Goal: Transaction & Acquisition: Obtain resource

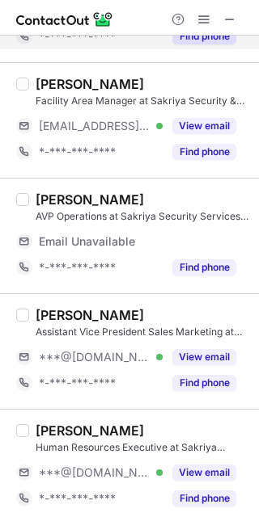
scroll to position [180, 0]
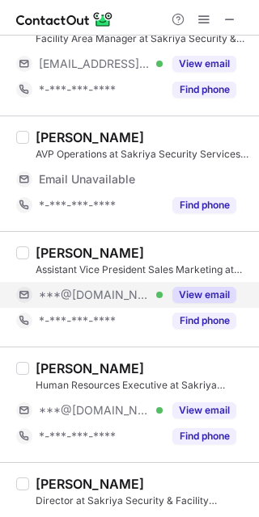
click at [122, 289] on div "***@gmail.com Verified" at bounding box center [101, 295] width 124 height 15
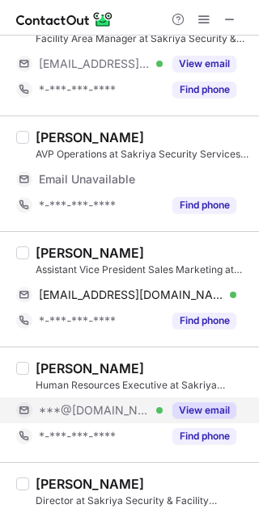
click at [120, 413] on span "***@gmail.com" at bounding box center [95, 410] width 112 height 15
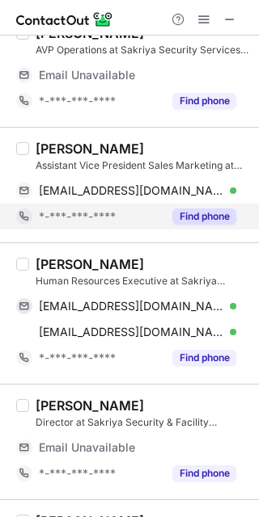
scroll to position [359, 0]
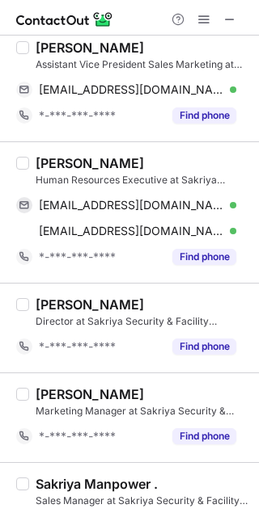
click at [45, 49] on div "Priya Dhiman" at bounding box center [90, 48] width 108 height 16
copy div "Priya"
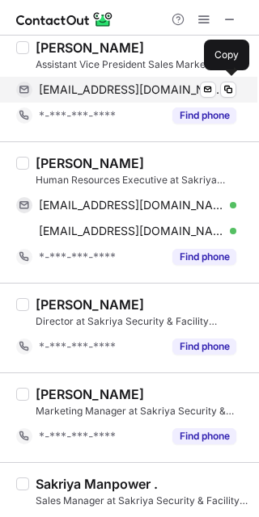
click at [112, 87] on span "pihudhiman341@gmail.com" at bounding box center [131, 89] width 185 height 15
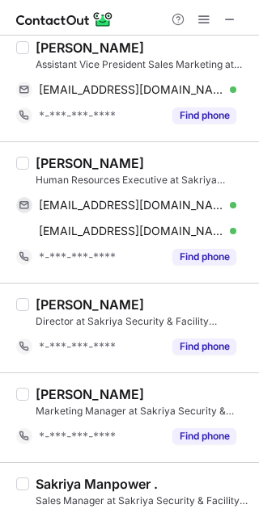
click at [66, 156] on div "SACHIN RAWAT" at bounding box center [90, 163] width 108 height 16
copy div "SACHIN"
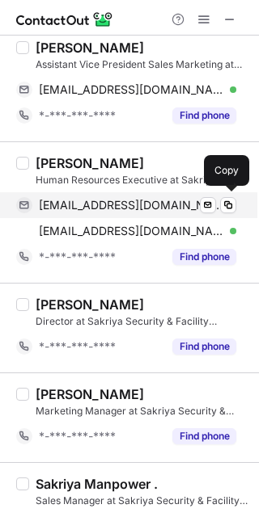
click at [74, 200] on span "sachinsinghrawat9818@gmail.com" at bounding box center [131, 205] width 185 height 15
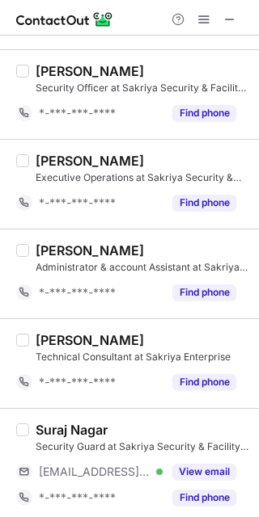
scroll to position [868, 0]
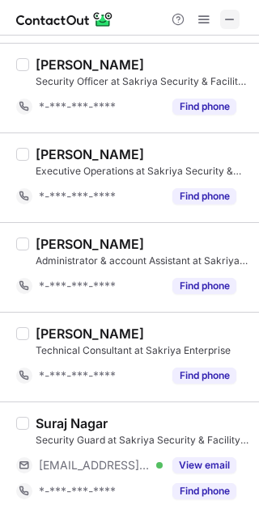
click at [226, 23] on span at bounding box center [229, 19] width 13 height 13
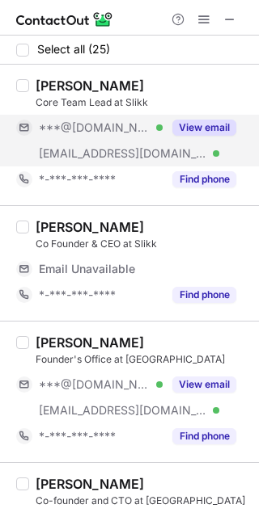
click at [127, 137] on div "***@gmail.com Verified" at bounding box center [89, 128] width 146 height 26
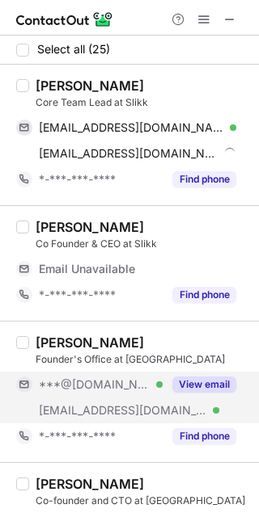
click at [78, 394] on div "***@gmail.com Verified" at bounding box center [89, 385] width 146 height 26
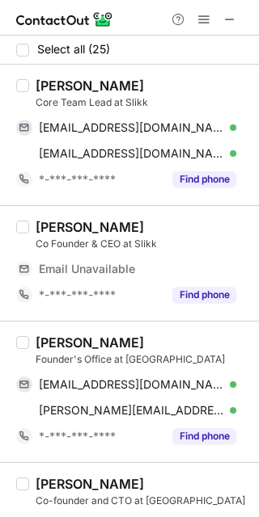
click at [49, 85] on div "Neha Mazumder" at bounding box center [90, 86] width 108 height 16
copy div "Neha"
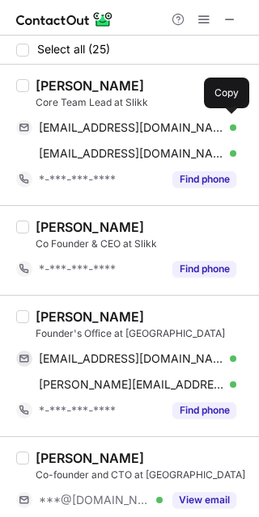
drag, startPoint x: 160, startPoint y: 126, endPoint x: 192, endPoint y: 110, distance: 35.4
click at [160, 126] on span "icynneha22@gmail.com" at bounding box center [131, 127] width 185 height 15
click at [57, 313] on div "Sunaina Gandhi" at bounding box center [90, 317] width 108 height 16
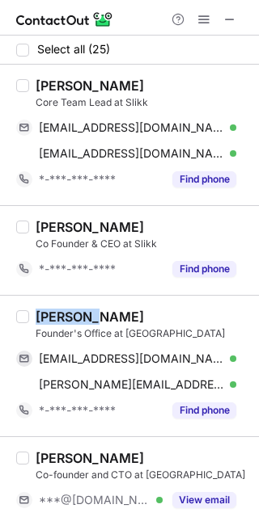
click at [57, 313] on div "Sunaina Gandhi" at bounding box center [90, 317] width 108 height 16
copy div "Sunaina"
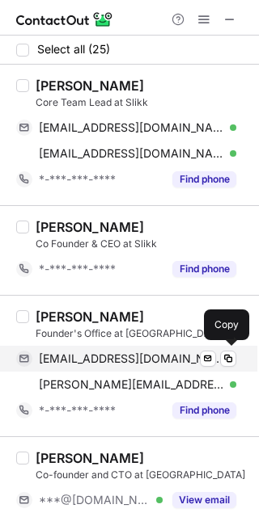
click at [95, 357] on span "gandhisunaina@gmail.com" at bounding box center [131, 359] width 185 height 15
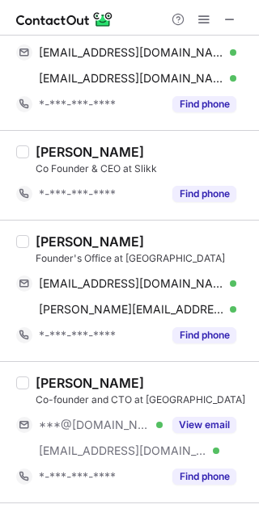
scroll to position [90, 0]
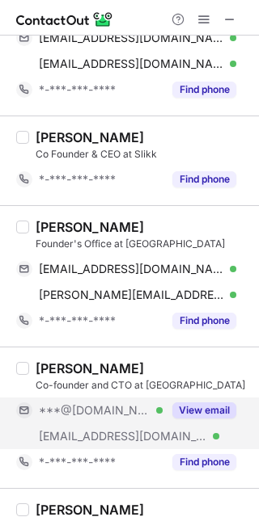
drag, startPoint x: 101, startPoint y: 429, endPoint x: 64, endPoint y: 403, distance: 44.9
click at [97, 429] on span "***@slikk.club" at bounding box center [123, 436] width 168 height 15
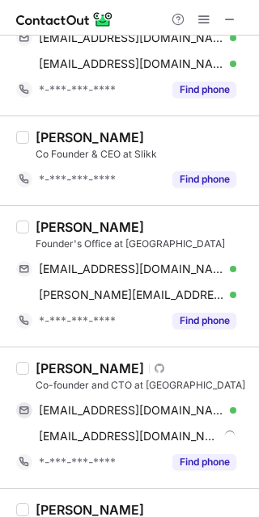
click at [43, 361] on div "Om Prakash Swami" at bounding box center [90, 369] width 108 height 16
copy div "Om"
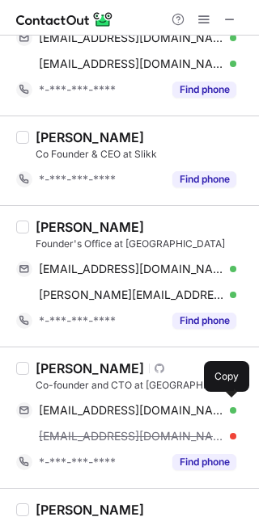
drag, startPoint x: 164, startPoint y: 403, endPoint x: 155, endPoint y: 372, distance: 32.8
click at [162, 403] on span "opswami1989@gmail.com" at bounding box center [131, 410] width 185 height 15
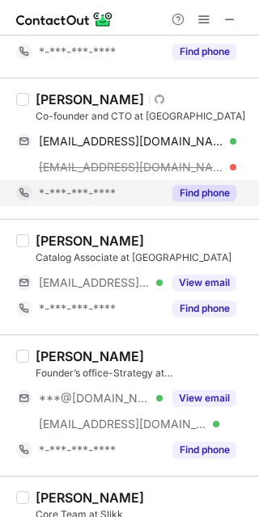
scroll to position [449, 0]
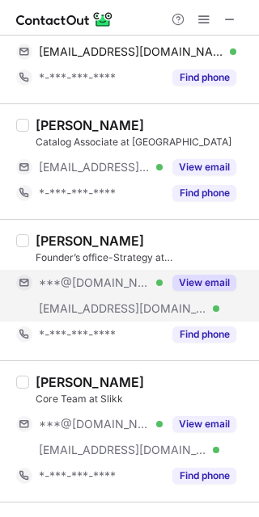
click at [91, 298] on div "***@slikk.club Verified" at bounding box center [89, 309] width 146 height 26
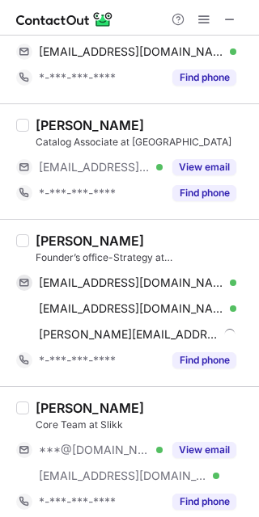
click at [48, 240] on div "Shelley Singh" at bounding box center [90, 241] width 108 height 16
copy div "Shelley"
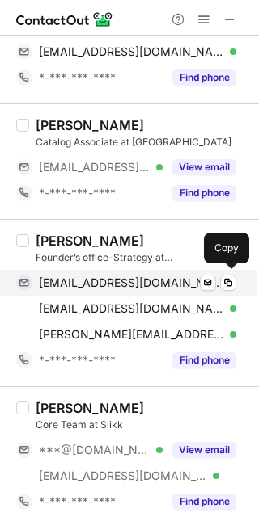
click at [102, 276] on span "shellsseven77777@gmail.com" at bounding box center [131, 283] width 185 height 15
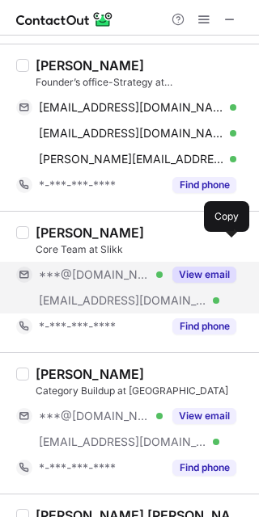
scroll to position [628, 0]
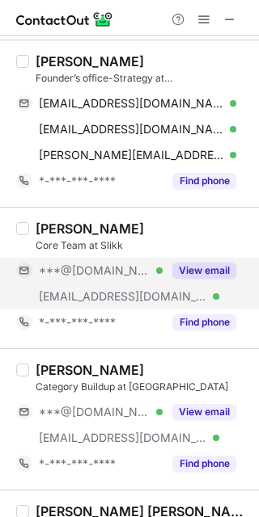
click at [137, 287] on div "***@slikk.club Verified" at bounding box center [89, 297] width 146 height 26
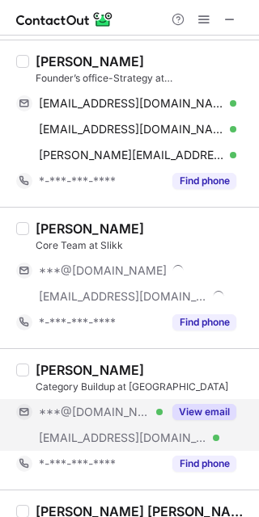
drag, startPoint x: 121, startPoint y: 420, endPoint x: 99, endPoint y: 406, distance: 26.2
click at [108, 416] on div "***@[DOMAIN_NAME] Verified" at bounding box center [89, 412] width 146 height 26
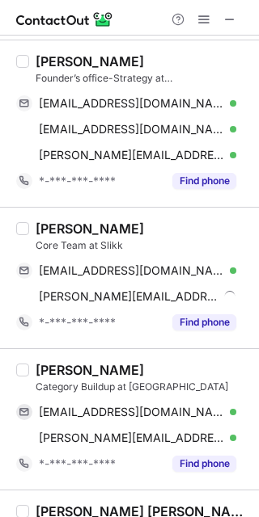
click at [55, 221] on div "Nitisha Yadav" at bounding box center [90, 229] width 108 height 16
copy div "Nitisha"
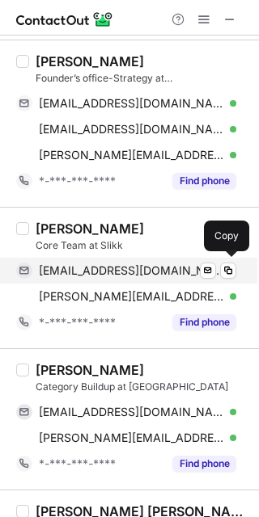
drag, startPoint x: 153, startPoint y: 265, endPoint x: 211, endPoint y: 260, distance: 58.5
click at [153, 265] on span "nitishayadav98@gmail.com" at bounding box center [131, 271] width 185 height 15
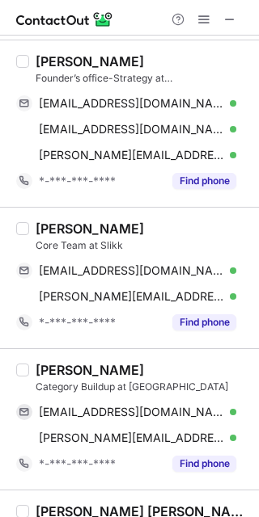
click at [51, 365] on div "Tanmoy Chakraborty" at bounding box center [90, 370] width 108 height 16
copy div "Tanmoy"
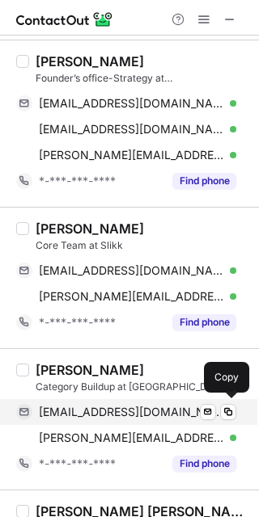
click at [137, 411] on span "tanmoychak65@gmail.com" at bounding box center [131, 412] width 185 height 15
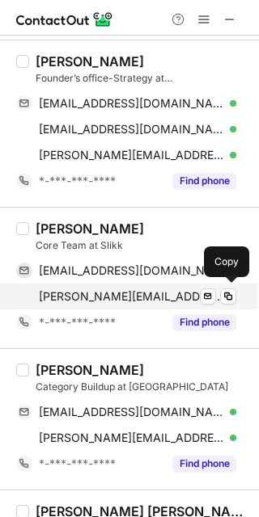
click at [154, 302] on div "nitisha@slikk.club Verified" at bounding box center [137, 296] width 197 height 15
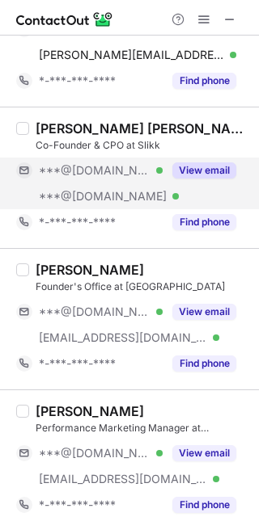
scroll to position [1078, 0]
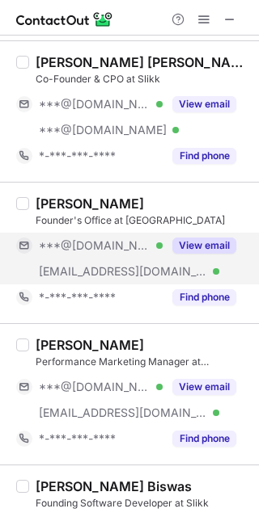
click at [144, 261] on div "***@slikk.club Verified" at bounding box center [89, 272] width 146 height 26
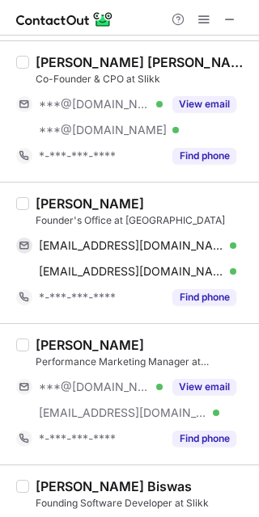
click at [62, 192] on div "Sachin Kataria Founder's Office at Slikk sachinkataria@gmail.com Verified Send …" at bounding box center [129, 253] width 259 height 142
copy div "Sachin"
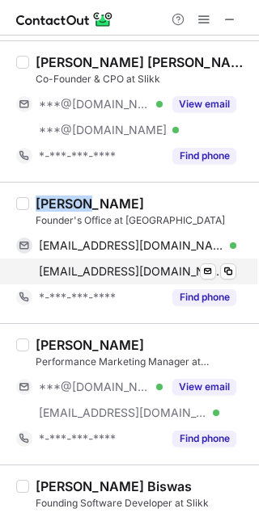
click at [87, 269] on div "Sachin Kataria Founder's Office at Slikk sachinkataria@gmail.com Verified Send …" at bounding box center [139, 253] width 220 height 115
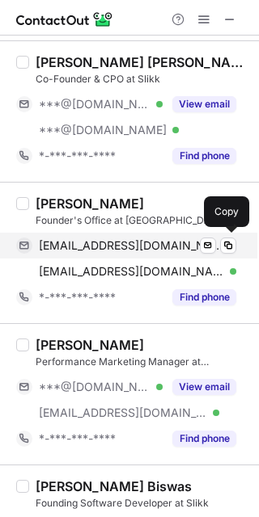
click at [103, 245] on span "sachinkataria@gmail.com" at bounding box center [131, 246] width 185 height 15
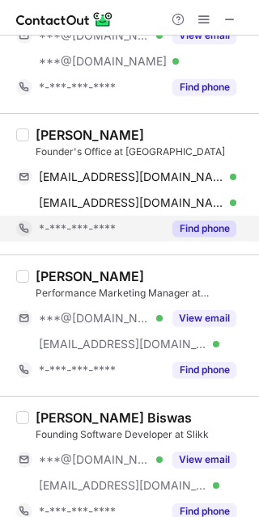
scroll to position [1168, 0]
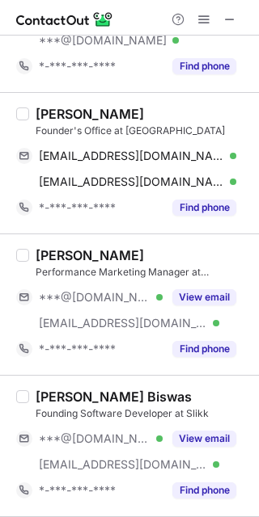
click at [117, 283] on div "Selva Kumar Performance Marketing Manager at Slikk ***@gmail.com Verified ***@s…" at bounding box center [139, 304] width 220 height 115
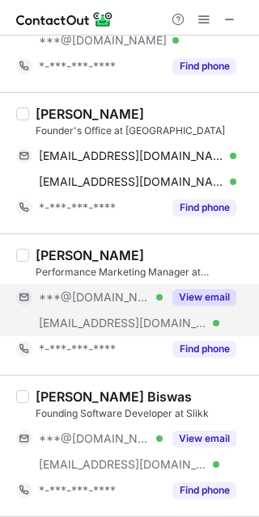
click at [115, 300] on span "***@[DOMAIN_NAME]" at bounding box center [95, 297] width 112 height 15
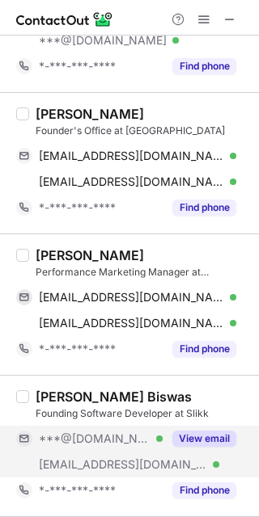
click at [103, 471] on span "***@slikk.club" at bounding box center [123, 465] width 168 height 15
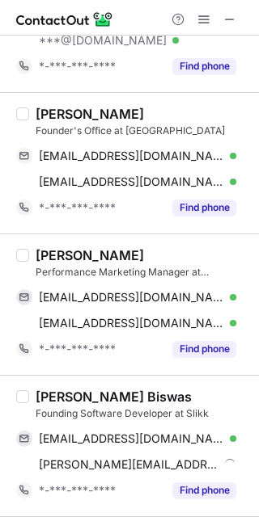
click at [49, 253] on div "Selva Kumar" at bounding box center [90, 255] width 108 height 16
copy div "Selva"
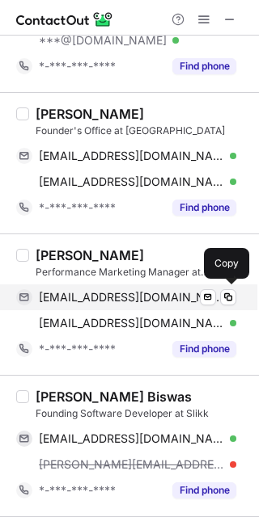
click at [99, 293] on span "selvainfo4@gmail.com" at bounding box center [131, 297] width 185 height 15
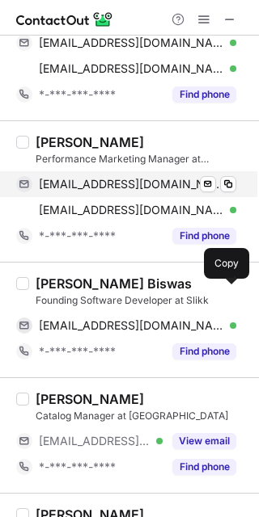
scroll to position [1347, 0]
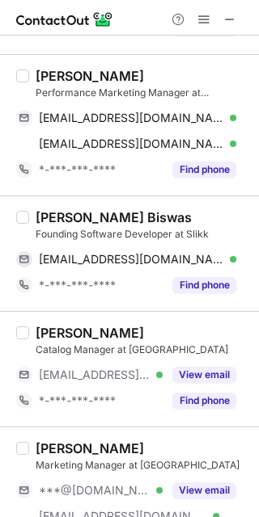
click at [62, 213] on div "Debasish Das Biswas" at bounding box center [114, 217] width 156 height 16
copy div "Debasish"
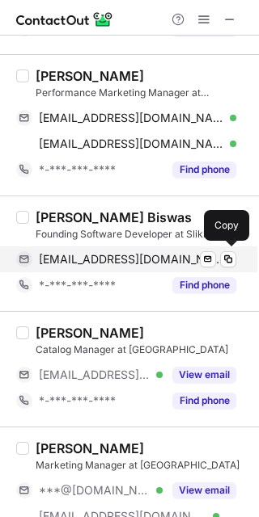
click at [121, 252] on span "ddebu168@gmail.com" at bounding box center [131, 259] width 185 height 15
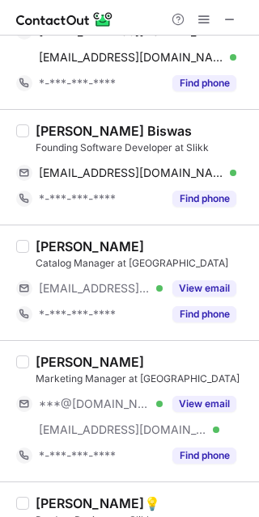
scroll to position [1527, 0]
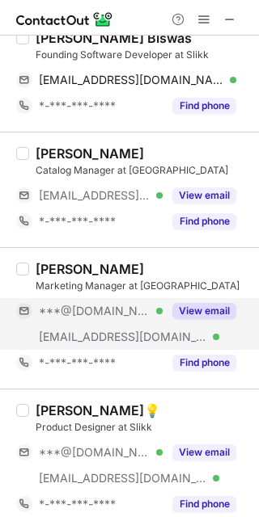
click at [125, 322] on div "***@[DOMAIN_NAME] Verified" at bounding box center [89, 311] width 146 height 26
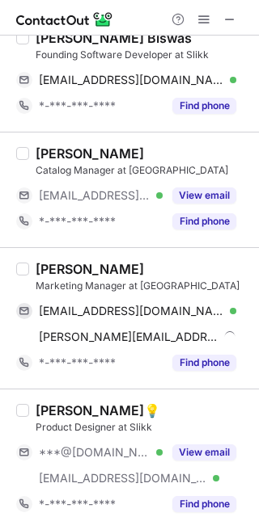
click at [51, 264] on div "Meghna Ghosh" at bounding box center [90, 269] width 108 height 16
copy div "Meghna"
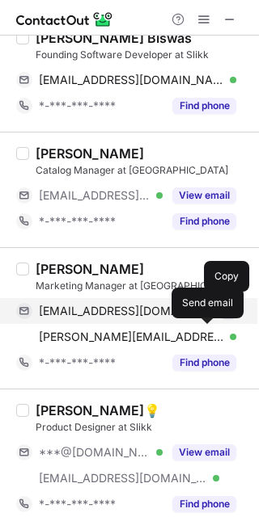
click at [142, 305] on span "meghnaghosh016@gmail.com" at bounding box center [131, 311] width 185 height 15
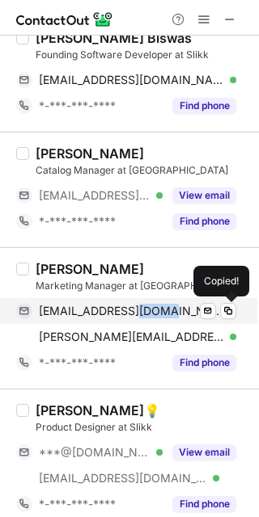
click at [142, 306] on span "meghnaghosh016@gmail.com" at bounding box center [131, 311] width 185 height 15
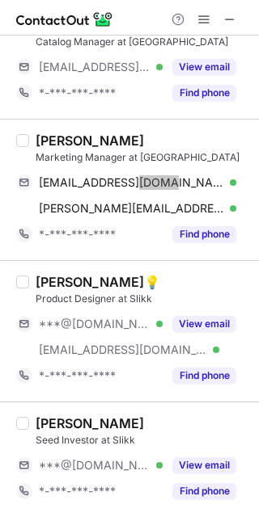
scroll to position [1707, 0]
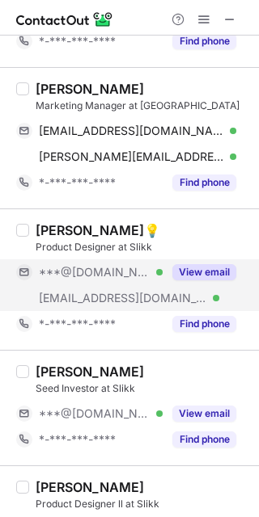
drag, startPoint x: 146, startPoint y: 275, endPoint x: 146, endPoint y: 301, distance: 25.9
click at [146, 275] on div "***@[DOMAIN_NAME] Verified" at bounding box center [101, 272] width 124 height 15
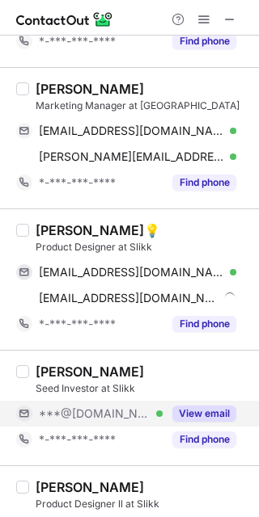
click at [110, 414] on span "***@[DOMAIN_NAME]" at bounding box center [95, 414] width 112 height 15
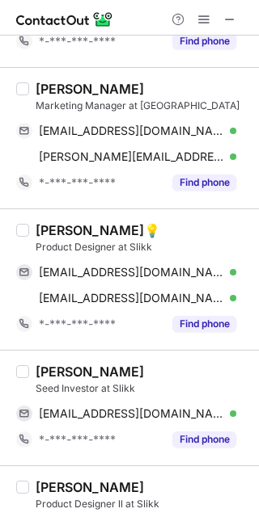
click at [66, 226] on div "Darshan H S💡" at bounding box center [98, 230] width 125 height 16
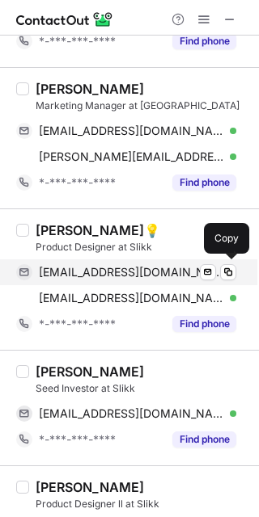
click at [188, 274] on span "itsmedarshan2002@gmail.com" at bounding box center [131, 272] width 185 height 15
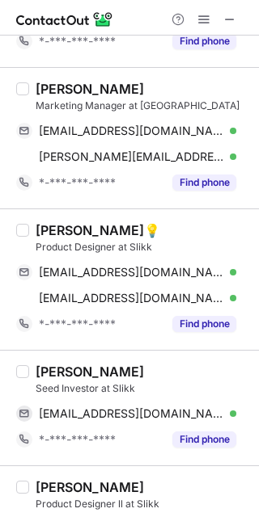
click at [49, 372] on div "Tushar Agarwal" at bounding box center [90, 372] width 108 height 16
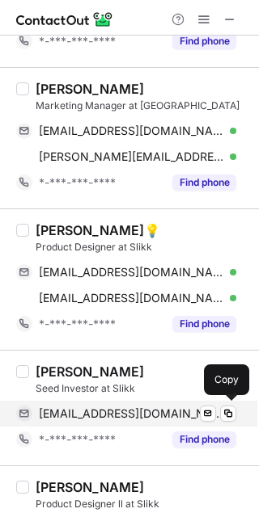
click at [156, 408] on div "akkya27@gmail.com Verified" at bounding box center [137, 414] width 197 height 15
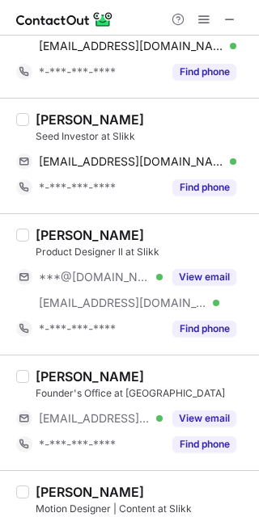
scroll to position [1949, 0]
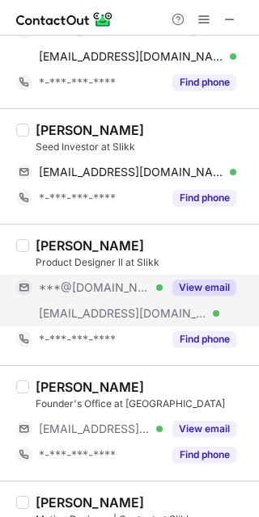
drag, startPoint x: 75, startPoint y: 307, endPoint x: 158, endPoint y: 323, distance: 84.8
click at [75, 309] on span "***@slikk.club" at bounding box center [123, 313] width 168 height 15
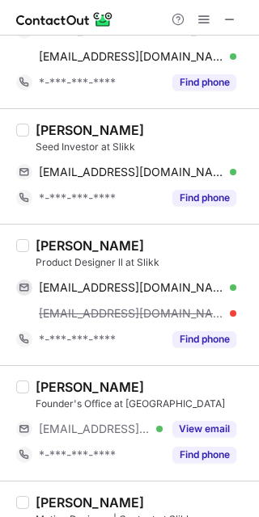
click at [37, 243] on div "Vijay Shankar Sharma" at bounding box center [90, 246] width 108 height 16
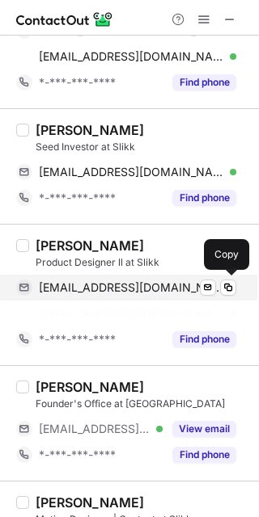
click at [106, 281] on span "ervj07@gmail.com" at bounding box center [131, 288] width 185 height 15
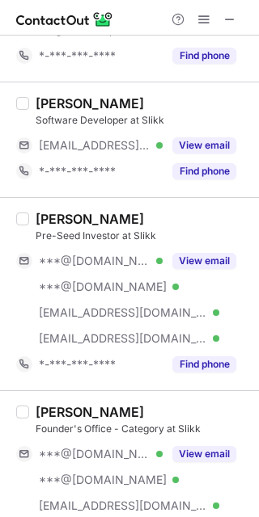
scroll to position [2577, 0]
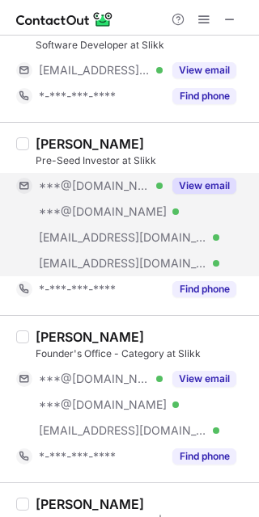
click at [97, 230] on span "***@ucsd.edu" at bounding box center [123, 237] width 168 height 15
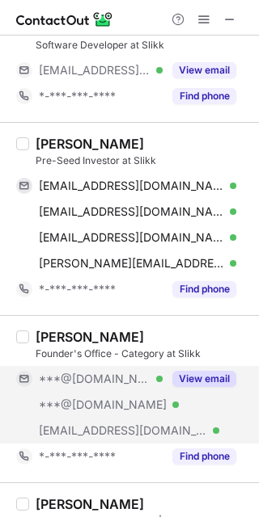
click at [87, 385] on span "***@[DOMAIN_NAME]" at bounding box center [95, 379] width 112 height 15
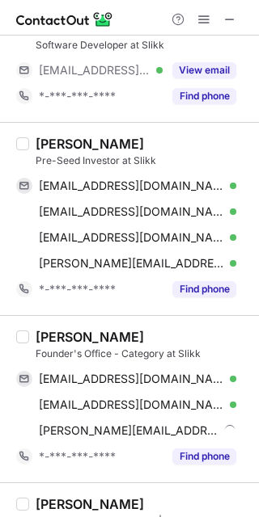
click at [65, 138] on div "anmol maini" at bounding box center [90, 144] width 108 height 16
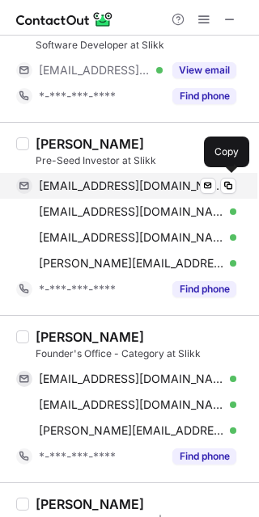
drag, startPoint x: 65, startPoint y: 190, endPoint x: 96, endPoint y: 192, distance: 31.6
click at [65, 190] on span "anmolmaini@gmail.com" at bounding box center [131, 186] width 185 height 15
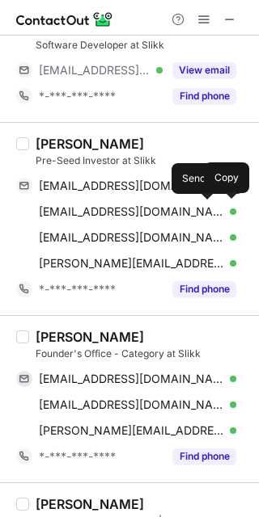
drag, startPoint x: 128, startPoint y: 213, endPoint x: 249, endPoint y: 202, distance: 121.7
click at [128, 213] on span "lomna17@gmail.com" at bounding box center [131, 212] width 185 height 15
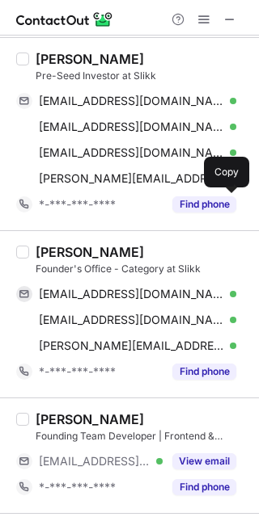
scroll to position [2667, 0]
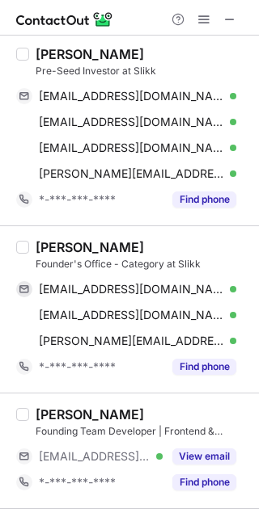
click at [55, 239] on div "Prateek Singh Founder's Office - Category at Slikk prateeksinghofficial@gmail.c…" at bounding box center [129, 309] width 259 height 167
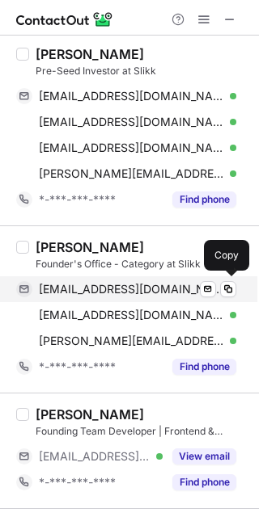
click at [142, 281] on div "prateeksinghofficial@gmail.com Verified Send email Copy" at bounding box center [126, 290] width 220 height 26
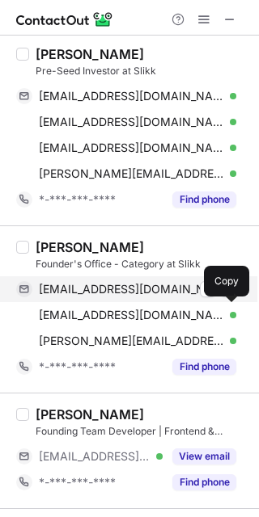
drag, startPoint x: 163, startPoint y: 305, endPoint x: 240, endPoint y: 287, distance: 79.6
click at [163, 305] on div "28prateeksingh5@gmail.com Verified Send email Copy" at bounding box center [126, 315] width 220 height 26
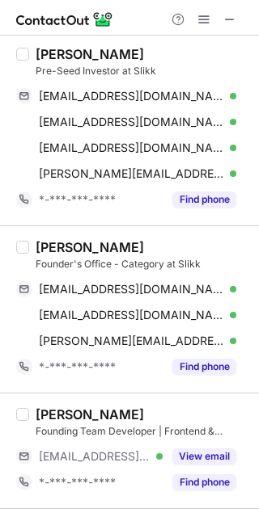
scroll to position [2826, 0]
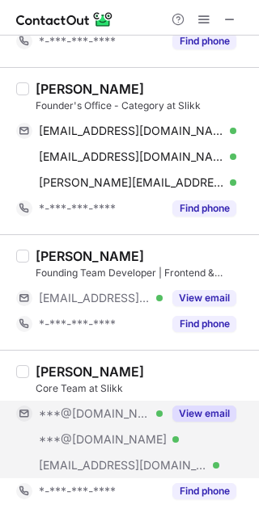
drag, startPoint x: 99, startPoint y: 430, endPoint x: 67, endPoint y: 411, distance: 37.7
click at [95, 430] on div "***@[DOMAIN_NAME] Verified" at bounding box center [89, 440] width 146 height 26
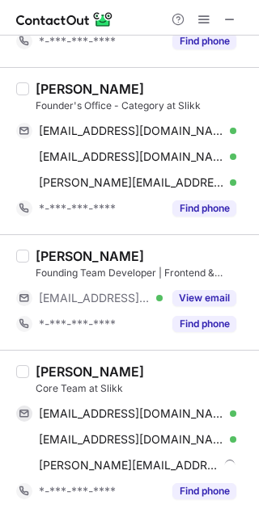
click at [47, 366] on div "Arushi Srivastav" at bounding box center [90, 372] width 108 height 16
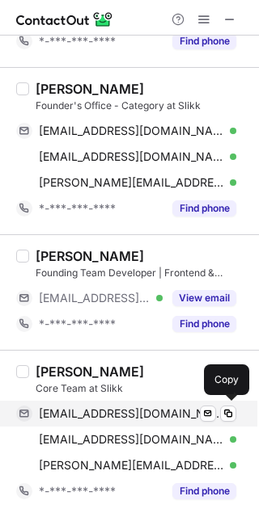
click at [121, 420] on span "arushis266@gmail.com" at bounding box center [131, 414] width 185 height 15
click at [137, 410] on div "arushis266@gmail.com Verified Send email Copy" at bounding box center [126, 414] width 220 height 26
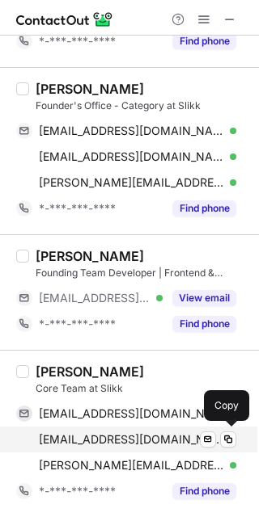
click at [122, 437] on span "arushi040412@gmail.com" at bounding box center [131, 440] width 185 height 15
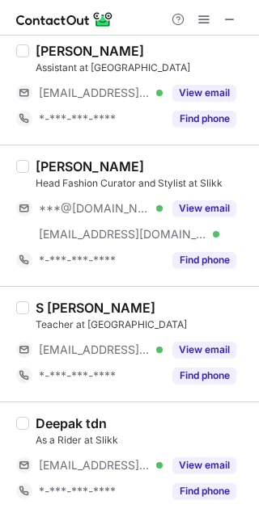
scroll to position [999, 0]
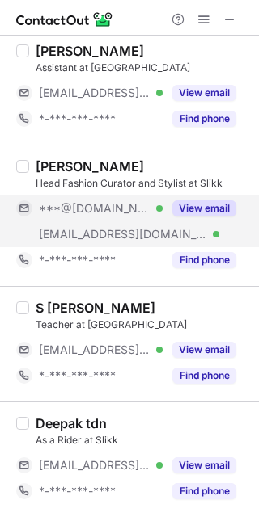
click at [95, 212] on span "***@[DOMAIN_NAME]" at bounding box center [95, 208] width 112 height 15
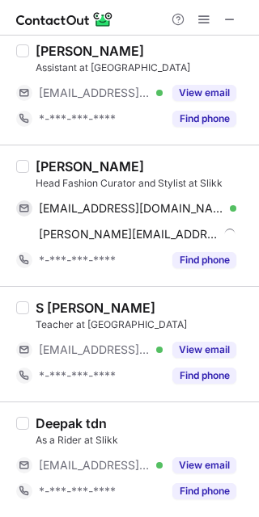
click at [56, 167] on div "Visheshta Sharma" at bounding box center [90, 166] width 108 height 16
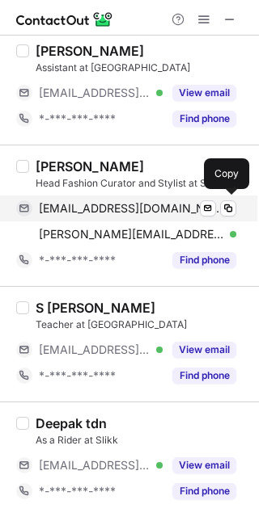
click at [142, 210] on span "visheshta01@gmail.com" at bounding box center [131, 208] width 185 height 15
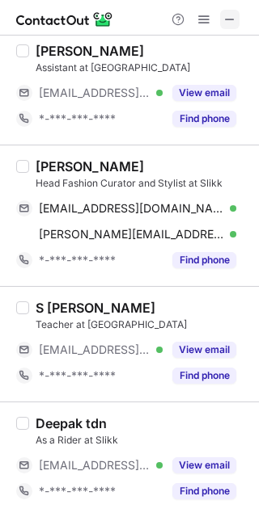
click at [227, 24] on span at bounding box center [229, 19] width 13 height 13
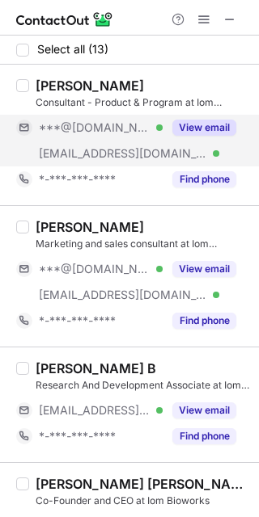
click at [95, 152] on span "[EMAIL_ADDRESS][DOMAIN_NAME]" at bounding box center [123, 153] width 168 height 15
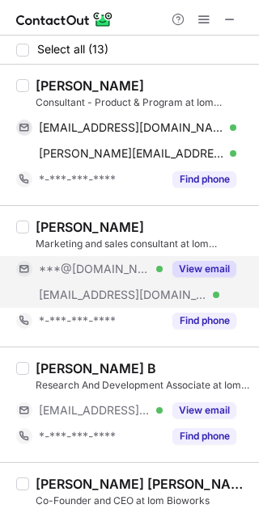
click at [134, 282] on div "[EMAIL_ADDRESS][DOMAIN_NAME] Verified" at bounding box center [89, 295] width 146 height 26
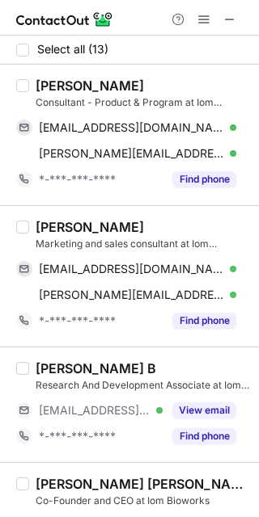
click at [57, 83] on div "[PERSON_NAME]" at bounding box center [90, 86] width 108 height 16
click at [57, 83] on div "Dhiraj Ramakrishnan" at bounding box center [90, 86] width 108 height 16
copy div "Dhiraj"
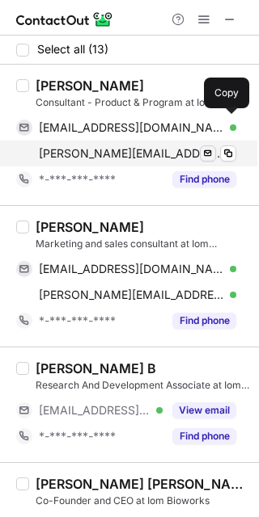
drag, startPoint x: 152, startPoint y: 129, endPoint x: 204, endPoint y: 147, distance: 55.0
click at [152, 129] on div "dhirajr@gmail.com Verified" at bounding box center [137, 127] width 197 height 15
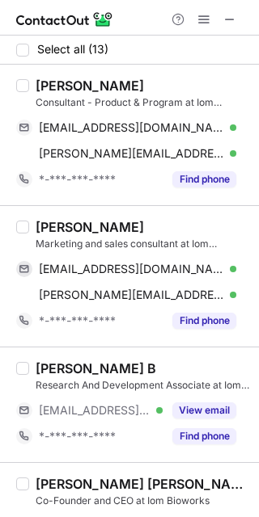
click at [50, 223] on div "Prem Kumar Vengalil" at bounding box center [90, 227] width 108 height 16
copy div "Prem"
drag, startPoint x: 107, startPoint y: 269, endPoint x: 150, endPoint y: 255, distance: 45.3
click at [116, 268] on span "prem95@gmail.com" at bounding box center [131, 269] width 185 height 15
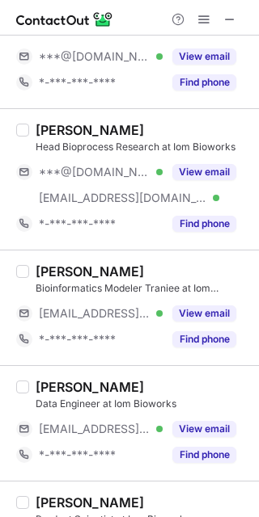
scroll to position [539, 0]
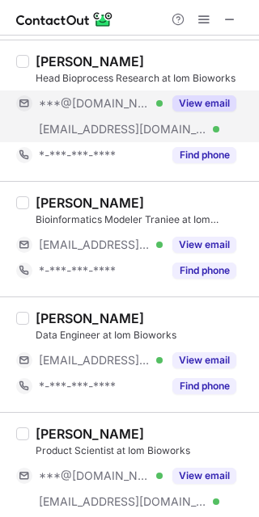
drag, startPoint x: 117, startPoint y: 115, endPoint x: 99, endPoint y: 99, distance: 24.0
click at [117, 116] on div "***@iombio.com Verified" at bounding box center [89, 129] width 146 height 26
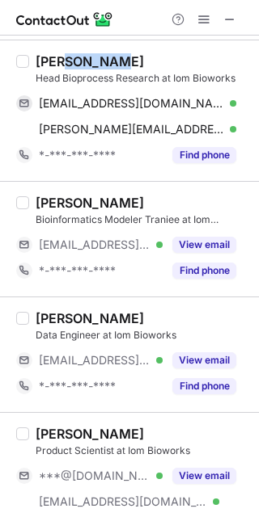
drag, startPoint x: 110, startPoint y: 61, endPoint x: 58, endPoint y: 59, distance: 51.8
click at [58, 59] on div "Dr Divyashri G" at bounding box center [90, 61] width 108 height 16
drag, startPoint x: 114, startPoint y: 59, endPoint x: 27, endPoint y: 58, distance: 87.3
click at [27, 58] on div "Dr Divyashri G Head Bioprocess Research at Iom Bioworks gdivyashri@gmail.com Ve…" at bounding box center [129, 111] width 259 height 142
copy div "Dr Divyashri"
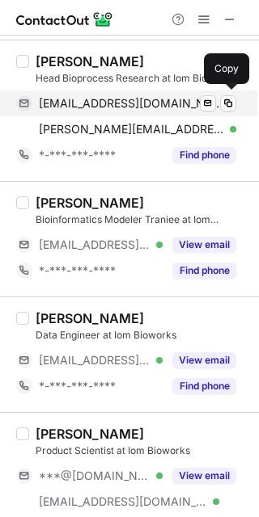
click at [138, 108] on span "gdivyashri@gmail.com" at bounding box center [131, 103] width 185 height 15
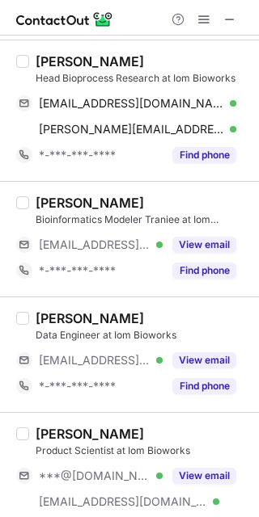
click at [172, 211] on div "Ashoka B Bioinformatics Modeler Traniee at Iom Bioworks" at bounding box center [142, 211] width 213 height 32
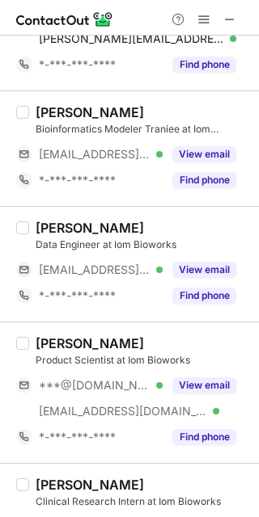
scroll to position [718, 0]
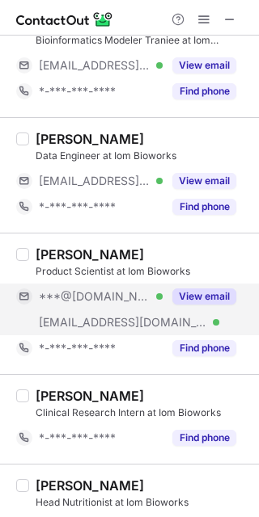
click at [101, 310] on div "***@iombio.com Verified" at bounding box center [89, 323] width 146 height 26
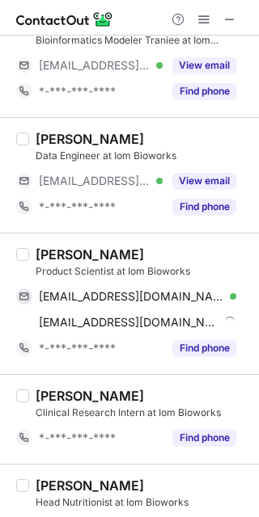
click at [65, 256] on div "Renuka Manchiraju" at bounding box center [90, 255] width 108 height 16
copy div "Renuka"
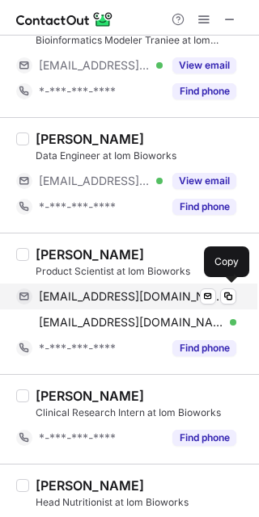
drag, startPoint x: 129, startPoint y: 290, endPoint x: 150, endPoint y: 292, distance: 20.3
click at [129, 290] on span "manchirajur@yahoo.com" at bounding box center [131, 296] width 185 height 15
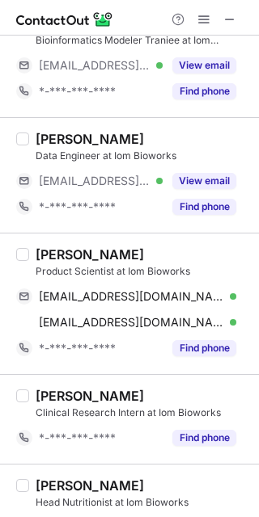
click at [167, 282] on div "Renuka Manchiraju Product Scientist at Iom Bioworks manchirajur@yahoo.com Verif…" at bounding box center [139, 304] width 220 height 115
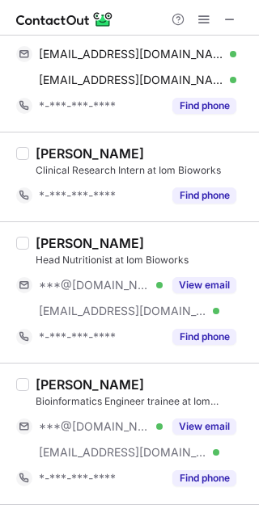
scroll to position [988, 0]
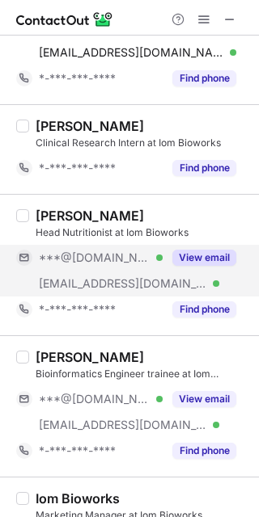
click at [103, 265] on span "***@[DOMAIN_NAME]" at bounding box center [95, 258] width 112 height 15
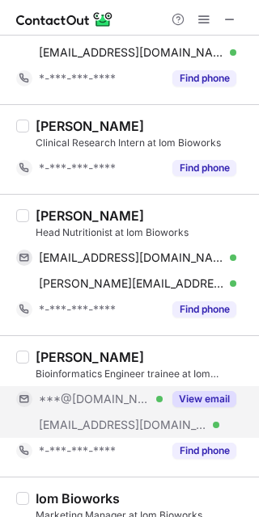
click at [78, 411] on div "***@[DOMAIN_NAME] Verified" at bounding box center [89, 400] width 146 height 26
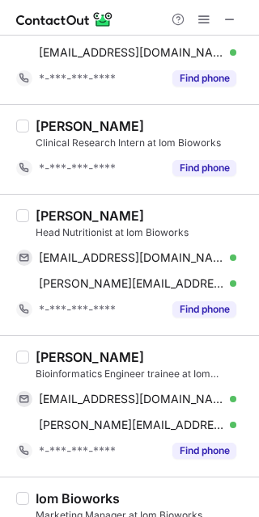
click at [70, 215] on div "Shandhya Ravichandran" at bounding box center [90, 216] width 108 height 16
copy div "Shandhya"
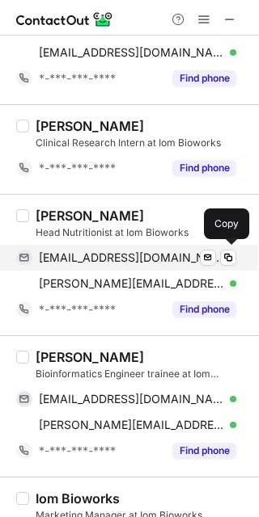
click at [160, 260] on div "shandhyaravichandran94@gmail.com Verified Send email Copy" at bounding box center [126, 258] width 220 height 26
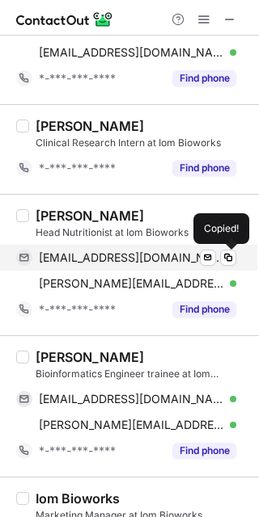
click at [160, 258] on span "shandhyaravichandran94@gmail.com" at bounding box center [131, 258] width 185 height 15
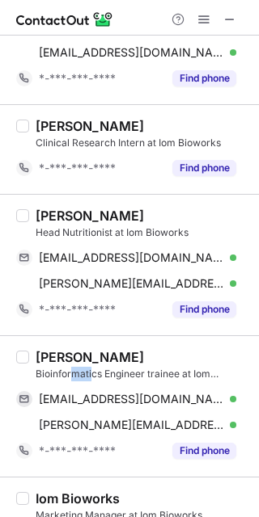
drag, startPoint x: 91, startPoint y: 368, endPoint x: 66, endPoint y: 365, distance: 25.3
click at [70, 366] on div "Anupam Patil Bioinformatics Engineer trainee at Iom Bioworks" at bounding box center [142, 365] width 213 height 32
click at [57, 357] on div "Anupam Patil" at bounding box center [90, 357] width 108 height 16
copy div "Anupam"
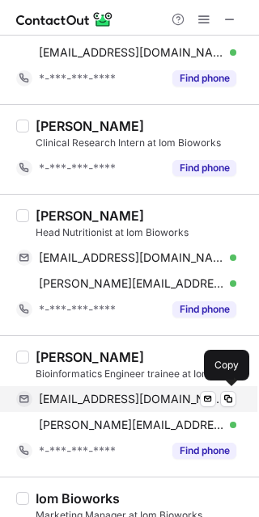
drag, startPoint x: 166, startPoint y: 395, endPoint x: 191, endPoint y: 395, distance: 25.1
click at [166, 395] on span "anupampatil899@gmail.com" at bounding box center [131, 399] width 185 height 15
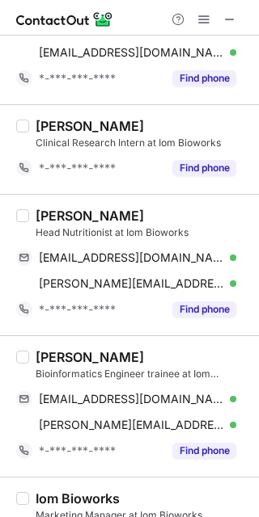
click at [219, 352] on div "Anupam Patil" at bounding box center [142, 357] width 213 height 16
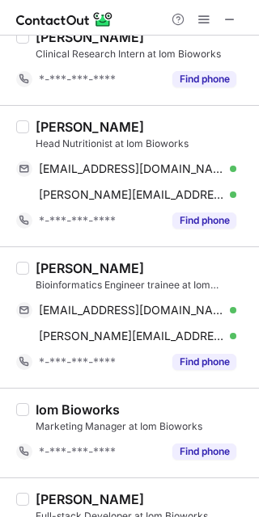
scroll to position [1153, 0]
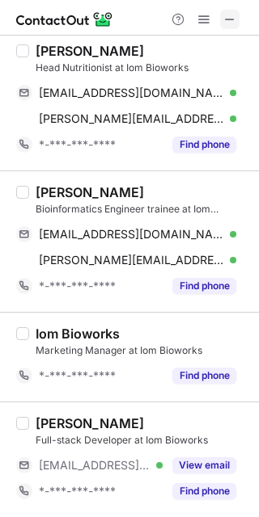
click at [232, 21] on span at bounding box center [229, 19] width 13 height 13
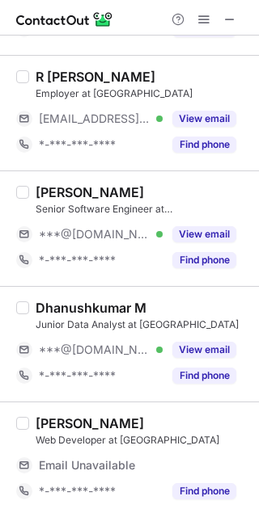
scroll to position [359, 0]
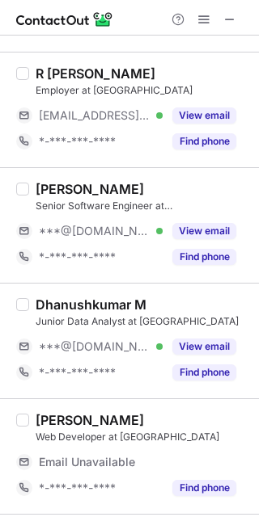
drag, startPoint x: 102, startPoint y: 240, endPoint x: 127, endPoint y: 289, distance: 54.6
click at [102, 240] on div "***@[DOMAIN_NAME] Verified" at bounding box center [89, 231] width 146 height 26
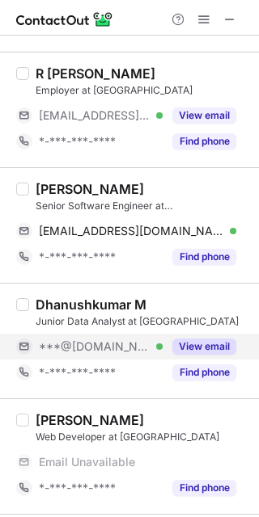
click at [134, 352] on div "***@[DOMAIN_NAME] Verified" at bounding box center [101, 347] width 124 height 15
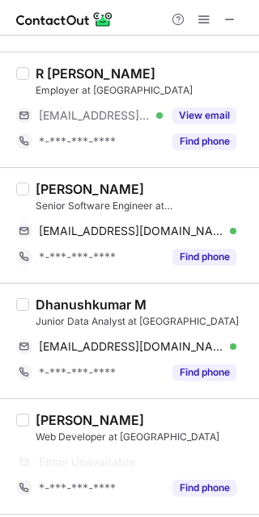
click at [71, 181] on div "[PERSON_NAME]" at bounding box center [90, 189] width 108 height 16
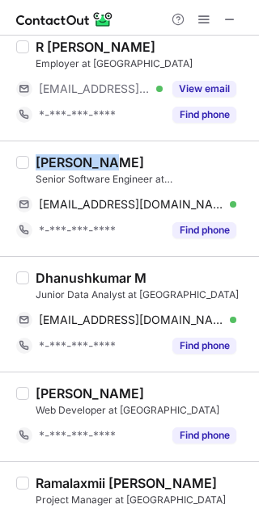
copy div "Alexandar"
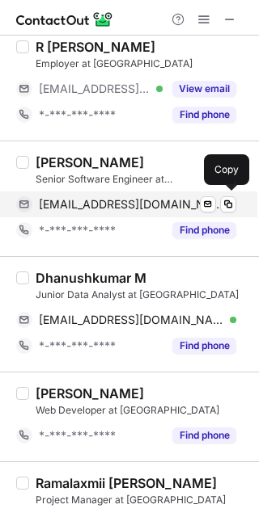
click at [66, 198] on span "[EMAIL_ADDRESS][DOMAIN_NAME]" at bounding box center [131, 204] width 185 height 15
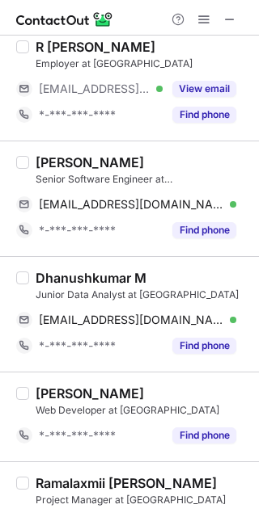
click at [44, 268] on div "Dhanushkumar M Junior Data Analyst at Nizcare dhanushkumarai2020@gmail.com Veri…" at bounding box center [129, 314] width 259 height 116
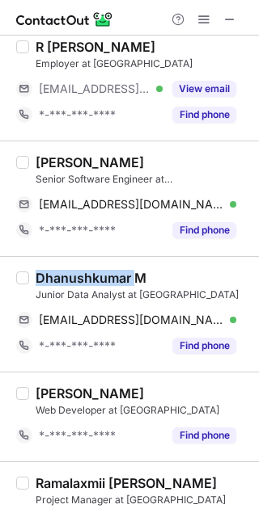
click at [44, 268] on div "Dhanushkumar M Junior Data Analyst at Nizcare dhanushkumarai2020@gmail.com Veri…" at bounding box center [129, 314] width 259 height 116
copy div "Dhanushkumar"
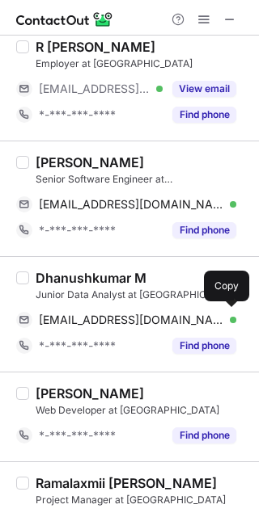
drag, startPoint x: 116, startPoint y: 317, endPoint x: 164, endPoint y: 283, distance: 59.2
click at [116, 317] on span "dhanushkumarai2020@gmail.com" at bounding box center [131, 320] width 185 height 15
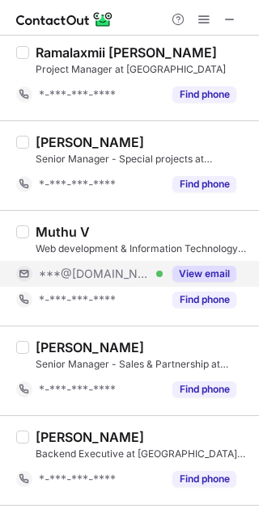
scroll to position [783, 0]
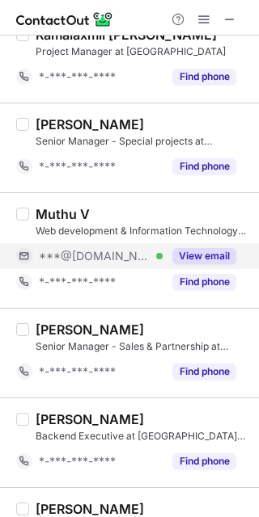
click at [137, 264] on div "***@[DOMAIN_NAME] Verified" at bounding box center [89, 256] width 146 height 26
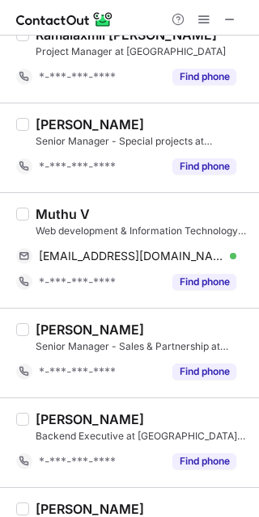
click at [54, 213] on div "Muthu V" at bounding box center [63, 214] width 54 height 16
copy div "Muthu"
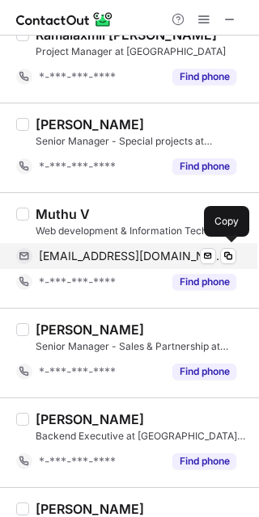
click at [135, 260] on span "muthukdm45@gmail.com" at bounding box center [131, 256] width 185 height 15
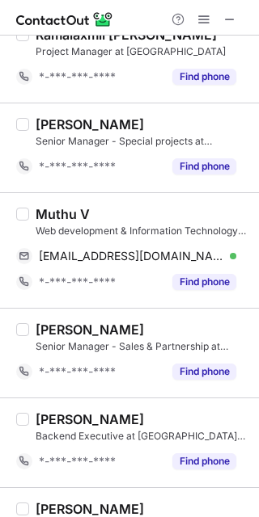
click at [150, 226] on div "Web development & Information Technology Operations at Nizcare" at bounding box center [142, 231] width 213 height 15
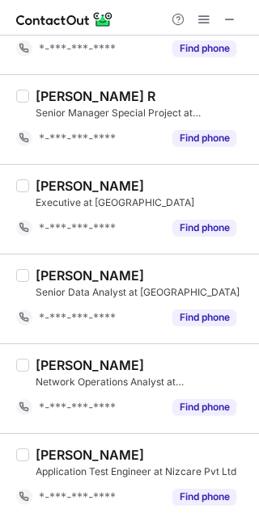
scroll to position [1831, 0]
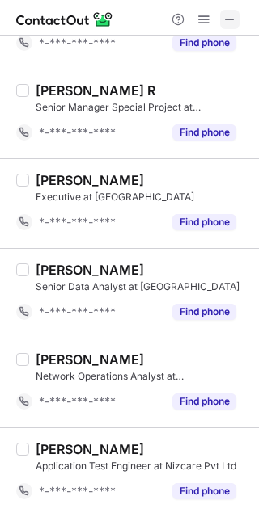
click at [233, 12] on button at bounding box center [229, 19] width 19 height 19
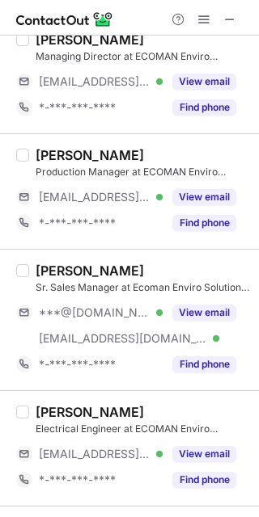
scroll to position [180, 0]
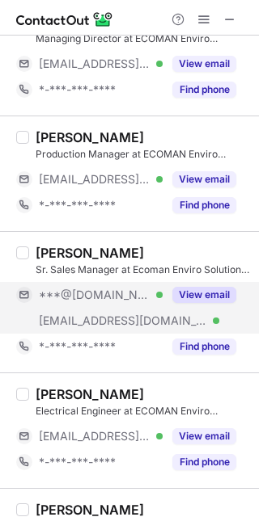
drag, startPoint x: 136, startPoint y: 331, endPoint x: 106, endPoint y: 323, distance: 30.8
click at [133, 332] on div "[EMAIL_ADDRESS][DOMAIN_NAME] Verified" at bounding box center [89, 321] width 146 height 26
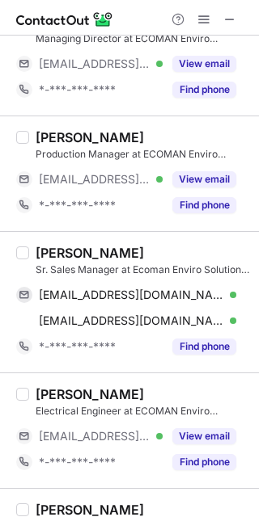
click at [53, 250] on div "[PERSON_NAME]" at bounding box center [90, 253] width 108 height 16
copy div "[PERSON_NAME]"
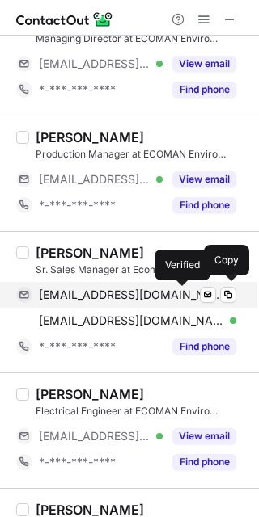
click at [230, 293] on div at bounding box center [233, 295] width 6 height 6
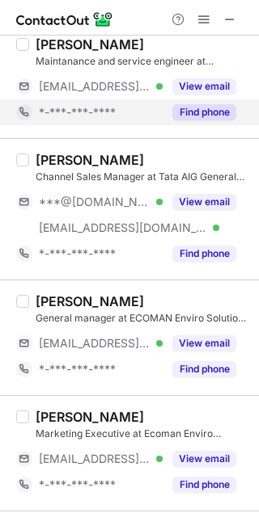
scroll to position [1168, 0]
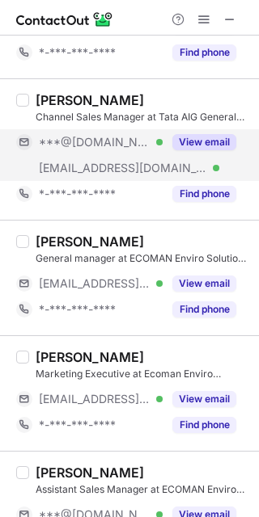
click at [132, 153] on div "***@[DOMAIN_NAME] Verified" at bounding box center [89, 142] width 146 height 26
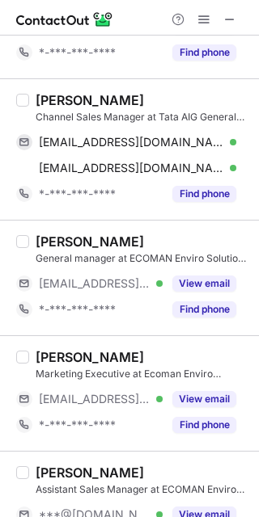
click at [38, 97] on div "[PERSON_NAME]" at bounding box center [90, 100] width 108 height 16
click at [38, 97] on div "Akshay Pavskar" at bounding box center [90, 100] width 108 height 16
copy div "Akshay"
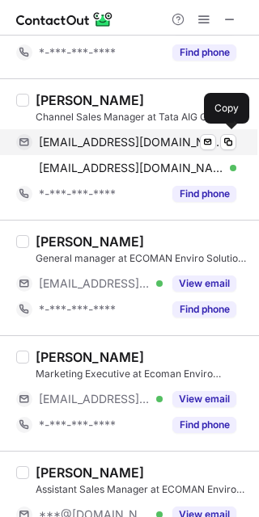
click at [159, 130] on div "akkie3557@gmail.com Verified Send email Copy" at bounding box center [126, 142] width 220 height 26
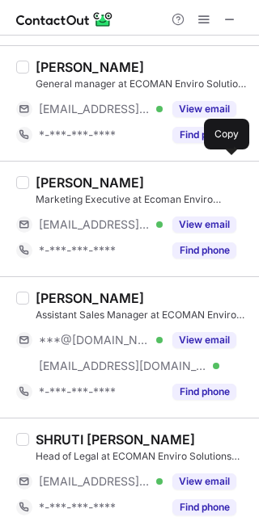
scroll to position [1347, 0]
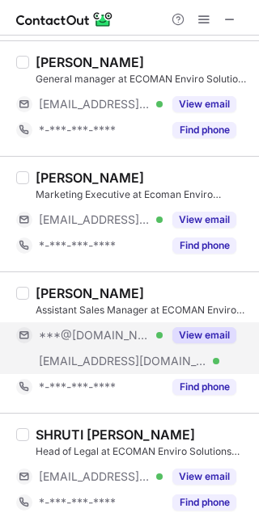
click at [125, 336] on div "***@[DOMAIN_NAME] Verified" at bounding box center [101, 335] width 124 height 15
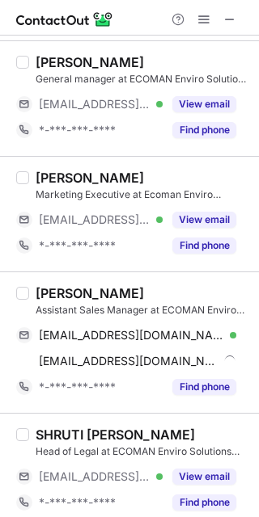
click at [48, 292] on div "Tanashree Khare" at bounding box center [90, 293] width 108 height 16
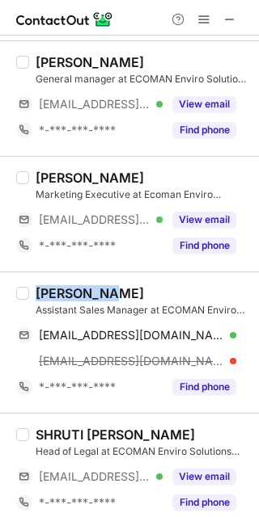
copy div "Tanashree"
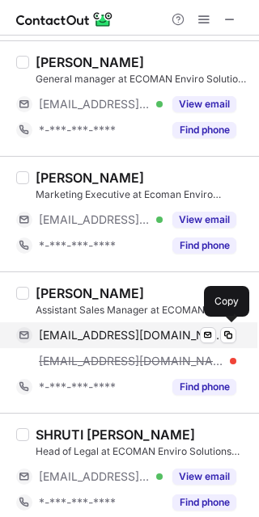
click at [138, 323] on div "kharetanu17@gmail.com Verified Send email Copy" at bounding box center [126, 336] width 220 height 26
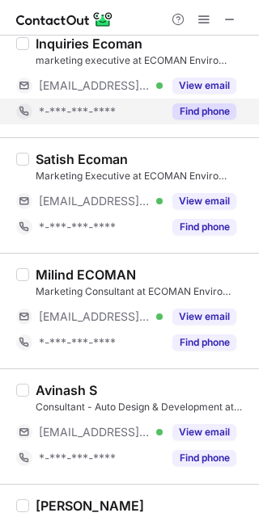
scroll to position [2490, 0]
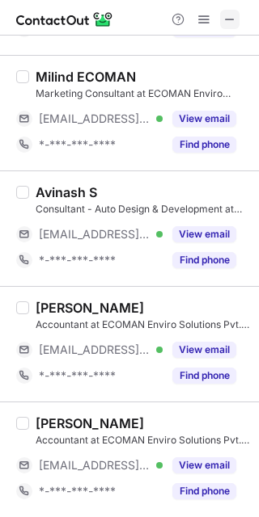
click at [228, 15] on span at bounding box center [229, 19] width 13 height 13
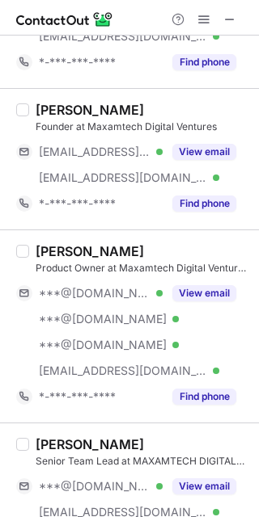
scroll to position [180, 0]
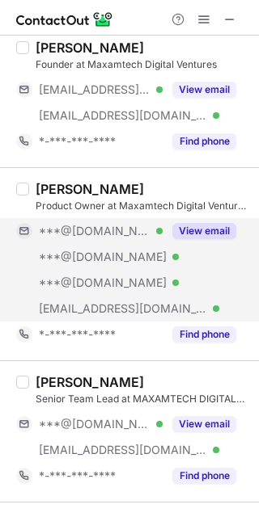
click at [158, 270] on div "***@[DOMAIN_NAME] Verified" at bounding box center [89, 283] width 146 height 26
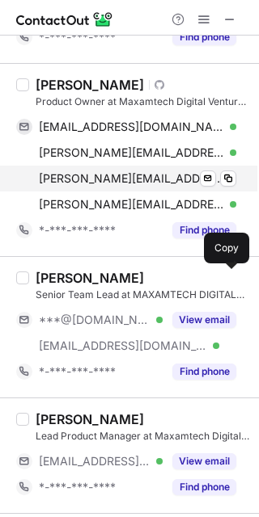
scroll to position [359, 0]
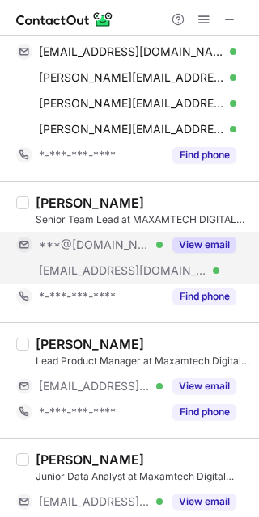
click at [124, 259] on div "[EMAIL_ADDRESS][DOMAIN_NAME] Verified" at bounding box center [89, 271] width 146 height 26
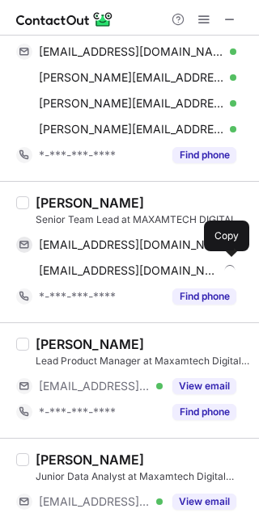
scroll to position [269, 0]
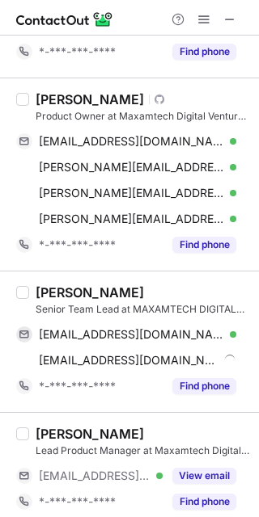
click at [44, 93] on div "[PERSON_NAME]" at bounding box center [90, 99] width 108 height 16
copy div "[PERSON_NAME]"
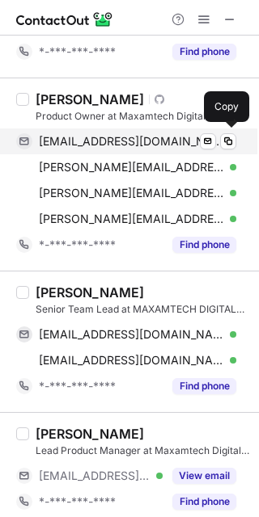
click at [107, 144] on span "[EMAIL_ADDRESS][DOMAIN_NAME]" at bounding box center [131, 141] width 185 height 15
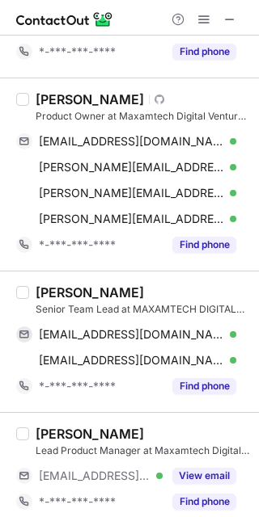
click at [41, 285] on div "[PERSON_NAME]" at bounding box center [90, 293] width 108 height 16
copy div "sagar"
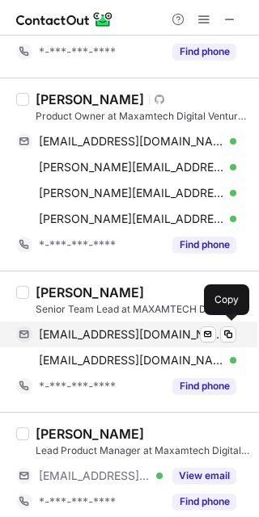
drag, startPoint x: 128, startPoint y: 330, endPoint x: 138, endPoint y: 329, distance: 10.5
click at [128, 330] on span "[EMAIL_ADDRESS][DOMAIN_NAME]" at bounding box center [131, 334] width 185 height 15
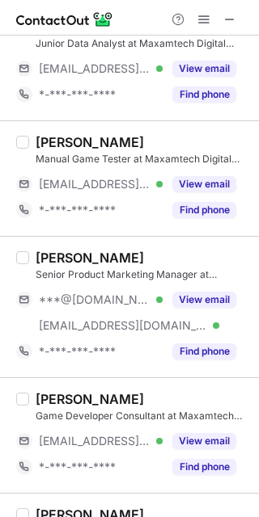
scroll to position [809, 0]
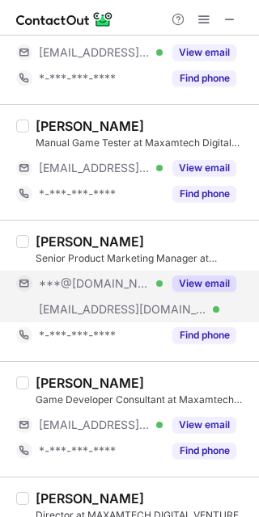
click at [90, 302] on span "[EMAIL_ADDRESS][DOMAIN_NAME]" at bounding box center [123, 309] width 168 height 15
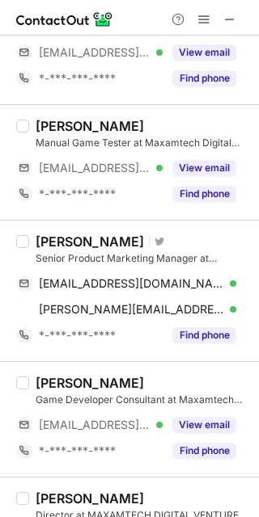
click at [59, 243] on div "[PERSON_NAME]" at bounding box center [90, 242] width 108 height 16
copy div "[PERSON_NAME]"
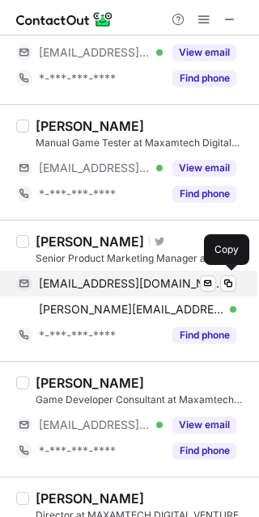
click at [65, 287] on span "[EMAIL_ADDRESS][DOMAIN_NAME]" at bounding box center [131, 284] width 185 height 15
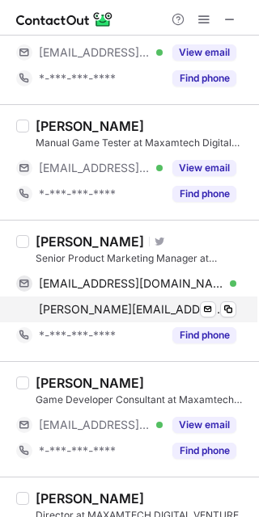
click at [176, 298] on div "[PERSON_NAME][EMAIL_ADDRESS][PERSON_NAME][DOMAIN_NAME] Verified Send email Copy" at bounding box center [126, 310] width 220 height 26
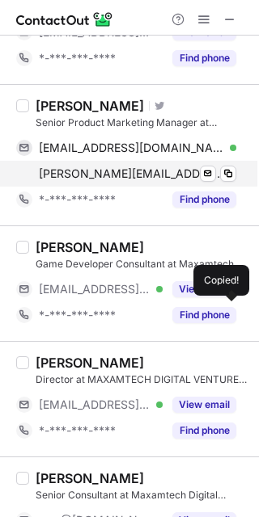
scroll to position [1078, 0]
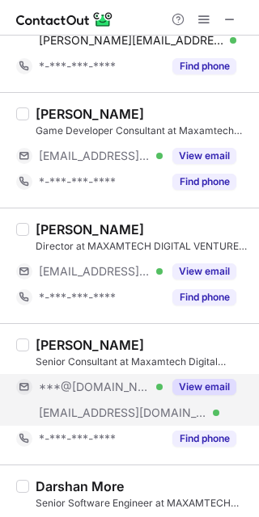
click at [108, 393] on span "***@[DOMAIN_NAME]" at bounding box center [95, 387] width 112 height 15
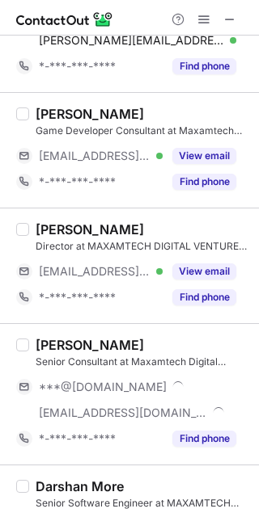
click at [53, 352] on div "[PERSON_NAME]" at bounding box center [90, 345] width 108 height 16
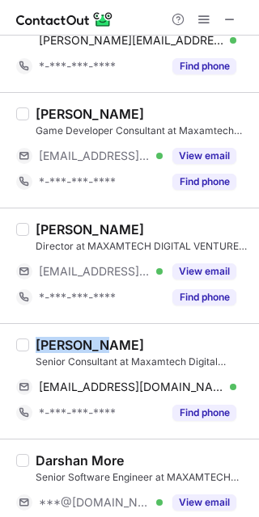
click at [53, 352] on div "[PERSON_NAME]" at bounding box center [90, 345] width 108 height 16
copy div "[PERSON_NAME]"
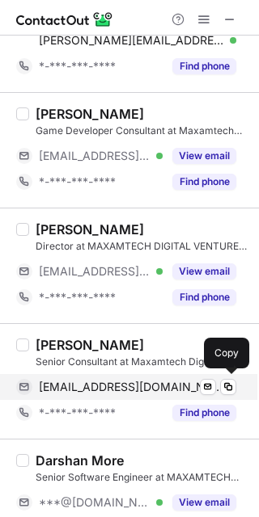
click at [137, 392] on span "[EMAIL_ADDRESS][DOMAIN_NAME]" at bounding box center [131, 387] width 185 height 15
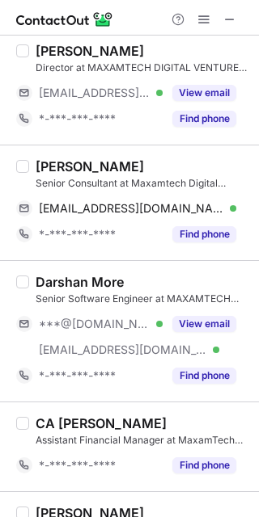
scroll to position [1257, 0]
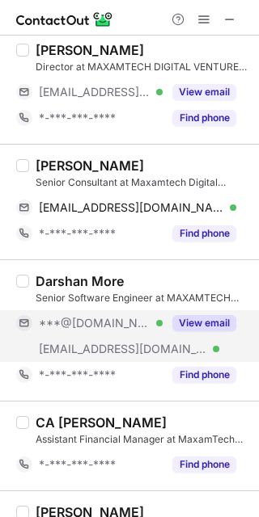
click at [122, 332] on div "***@[DOMAIN_NAME] Verified" at bounding box center [89, 323] width 146 height 26
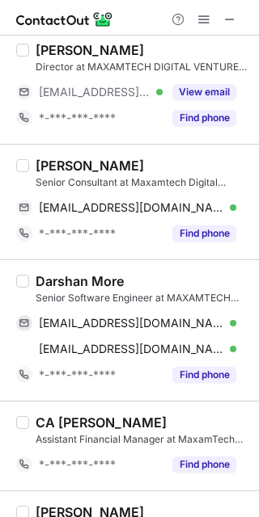
click at [49, 273] on div "Darshan More" at bounding box center [80, 281] width 88 height 16
copy div "Darshan"
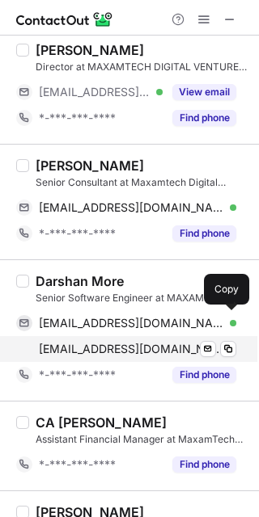
drag, startPoint x: 126, startPoint y: 332, endPoint x: 167, endPoint y: 338, distance: 41.7
click at [126, 332] on div "[EMAIL_ADDRESS][DOMAIN_NAME] Verified Send email Copy" at bounding box center [126, 323] width 220 height 26
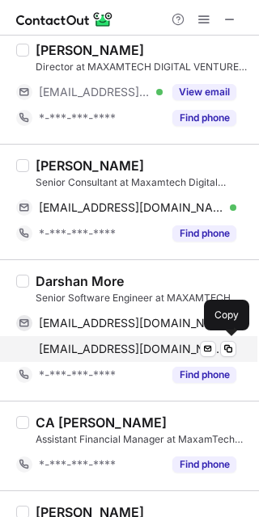
click at [165, 348] on span "[EMAIL_ADDRESS][DOMAIN_NAME]" at bounding box center [131, 349] width 185 height 15
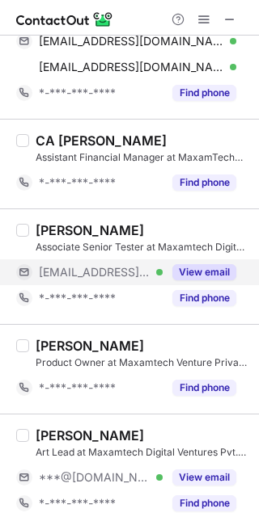
scroll to position [1617, 0]
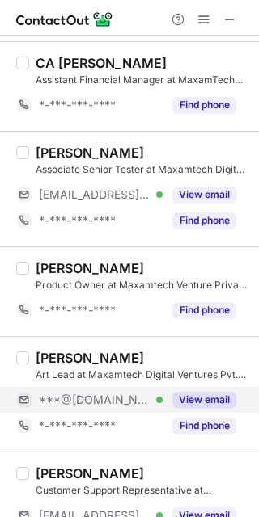
drag, startPoint x: 104, startPoint y: 403, endPoint x: 66, endPoint y: 391, distance: 39.9
click at [95, 403] on span "***@[DOMAIN_NAME]" at bounding box center [95, 400] width 112 height 15
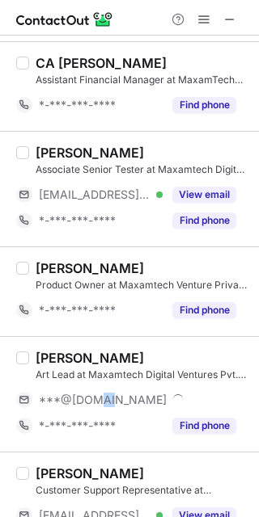
click at [48, 355] on div "[PERSON_NAME]" at bounding box center [90, 358] width 108 height 16
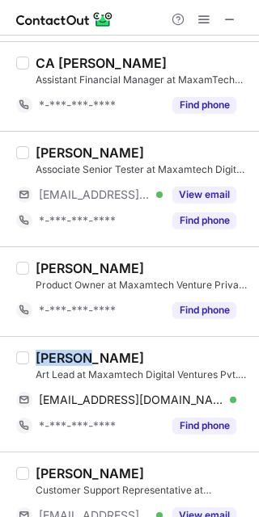
click at [48, 355] on div "[PERSON_NAME]" at bounding box center [90, 358] width 108 height 16
copy div "Rakesh"
click at [163, 386] on div "[PERSON_NAME] Art Lead at Maxamtech Digital Ventures Pvt. Ltd [EMAIL_ADDRESS][D…" at bounding box center [139, 394] width 220 height 89
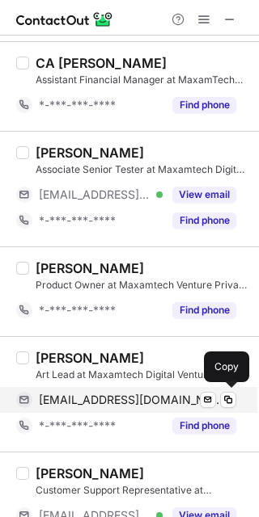
click at [161, 390] on div "[EMAIL_ADDRESS][DOMAIN_NAME] Verified Send email Copy" at bounding box center [126, 400] width 220 height 26
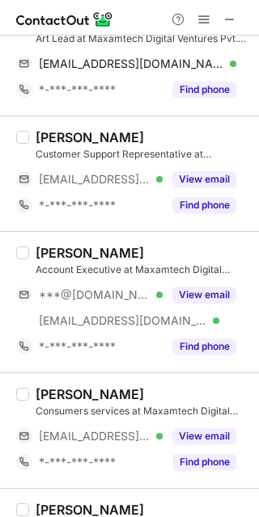
scroll to position [1976, 0]
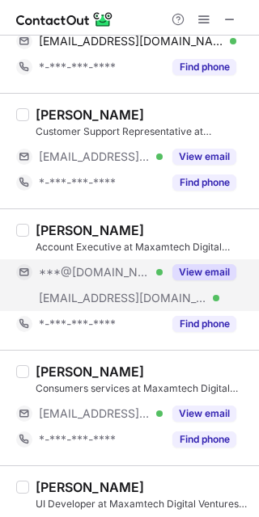
click at [95, 287] on div "[EMAIL_ADDRESS][DOMAIN_NAME] Verified" at bounding box center [89, 298] width 146 height 26
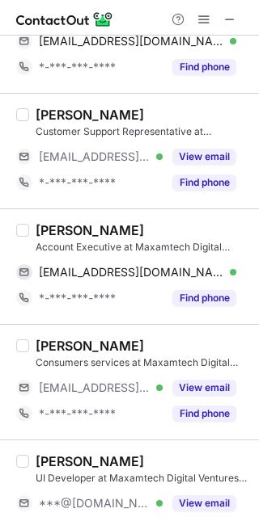
click at [44, 226] on div "[PERSON_NAME]" at bounding box center [90, 230] width 108 height 16
copy div "[PERSON_NAME]"
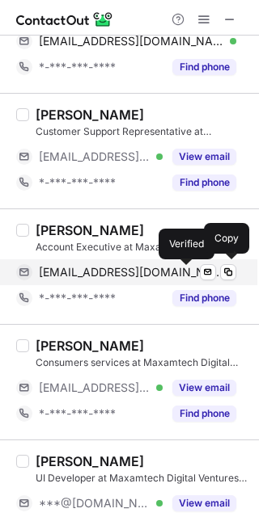
drag, startPoint x: 95, startPoint y: 281, endPoint x: 111, endPoint y: 280, distance: 15.4
click at [99, 273] on span "[EMAIL_ADDRESS][DOMAIN_NAME]" at bounding box center [131, 272] width 185 height 15
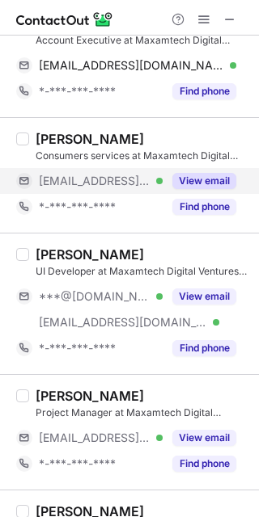
scroll to position [2335, 0]
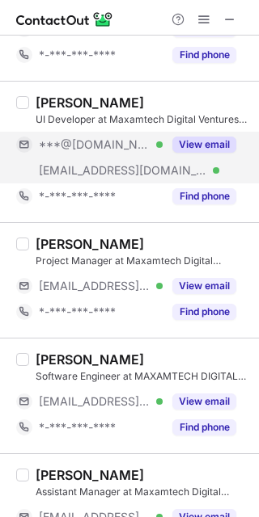
click at [122, 150] on div "***@[DOMAIN_NAME] Verified" at bounding box center [101, 144] width 124 height 15
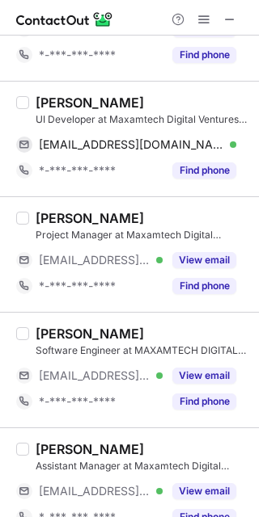
click at [47, 95] on div "[PERSON_NAME]" at bounding box center [90, 103] width 108 height 16
copy div "[PERSON_NAME]"
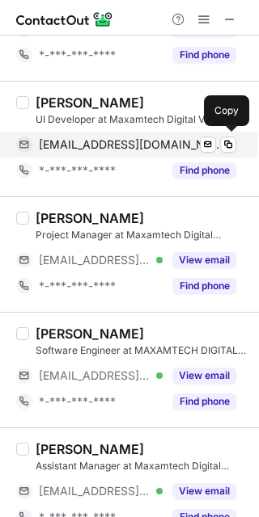
click at [154, 142] on span "[EMAIL_ADDRESS][DOMAIN_NAME]" at bounding box center [131, 144] width 185 height 15
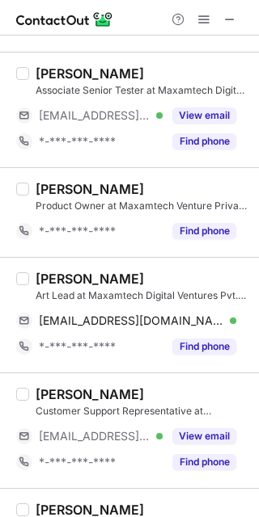
scroll to position [1605, 0]
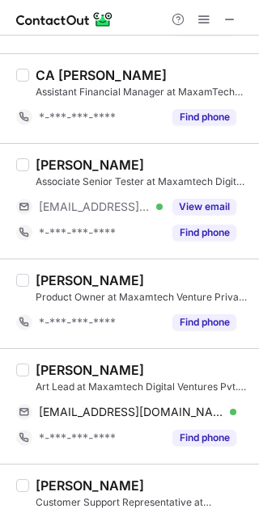
click at [42, 369] on div "[PERSON_NAME]" at bounding box center [90, 370] width 108 height 16
copy div "Rakesh"
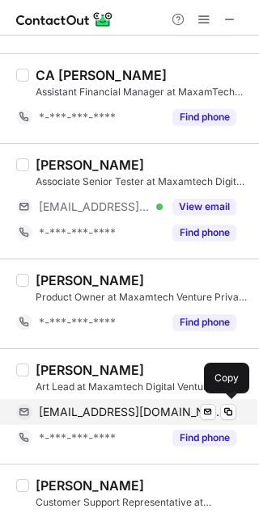
click at [127, 425] on div "[EMAIL_ADDRESS][DOMAIN_NAME] Verified Send email Copy" at bounding box center [126, 412] width 220 height 26
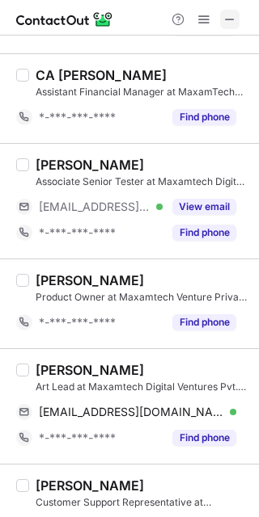
click at [226, 18] on span at bounding box center [229, 19] width 13 height 13
